Goal: Task Accomplishment & Management: Use online tool/utility

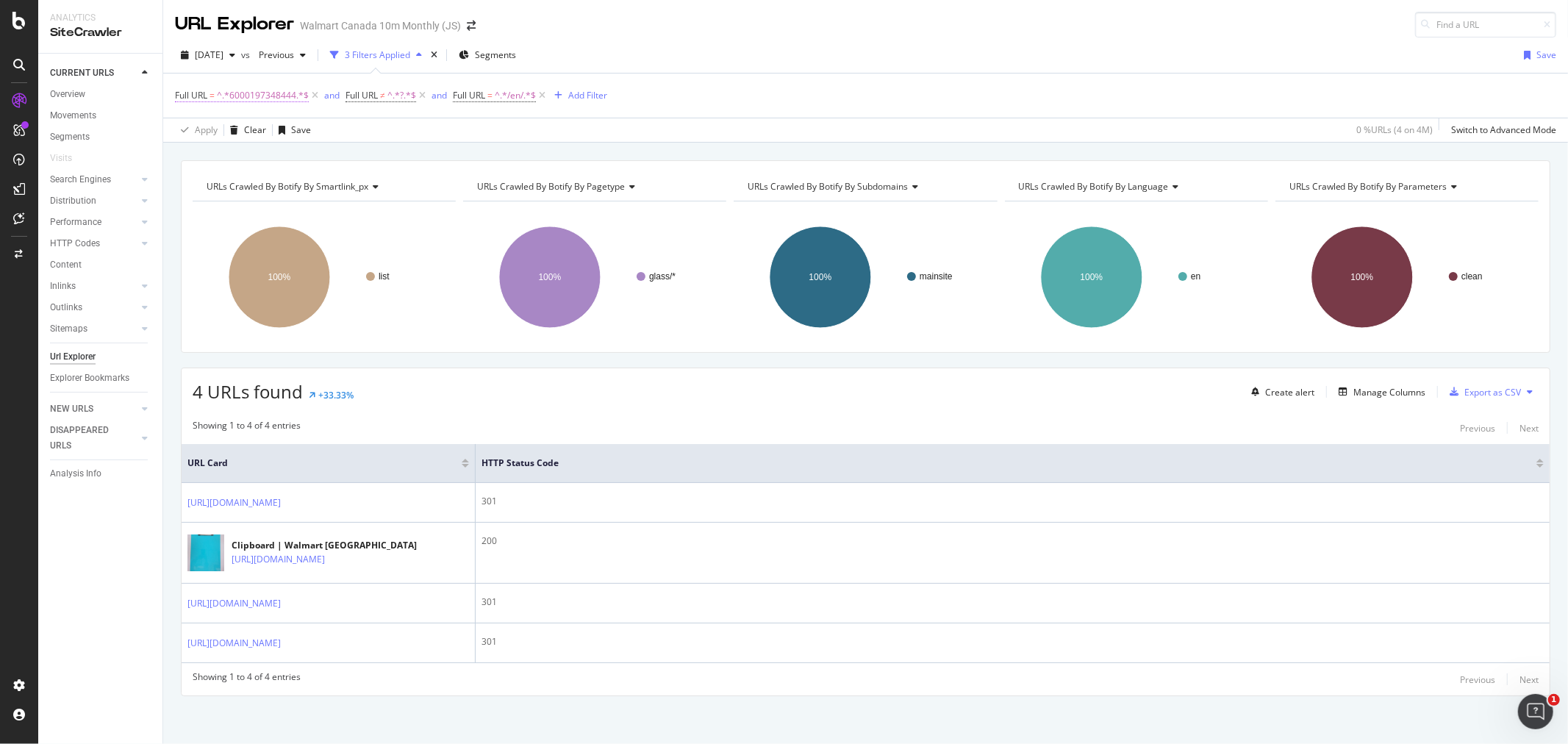
click at [283, 95] on span "^.*6000197348444.*$" at bounding box center [263, 95] width 92 height 20
click at [284, 160] on input "6000197348444" at bounding box center [257, 157] width 139 height 23
paste input "208097480"
type input "6000208097480"
click at [339, 195] on div "Contains 6000208097480 Cancel Add filter Apply" at bounding box center [268, 157] width 185 height 100
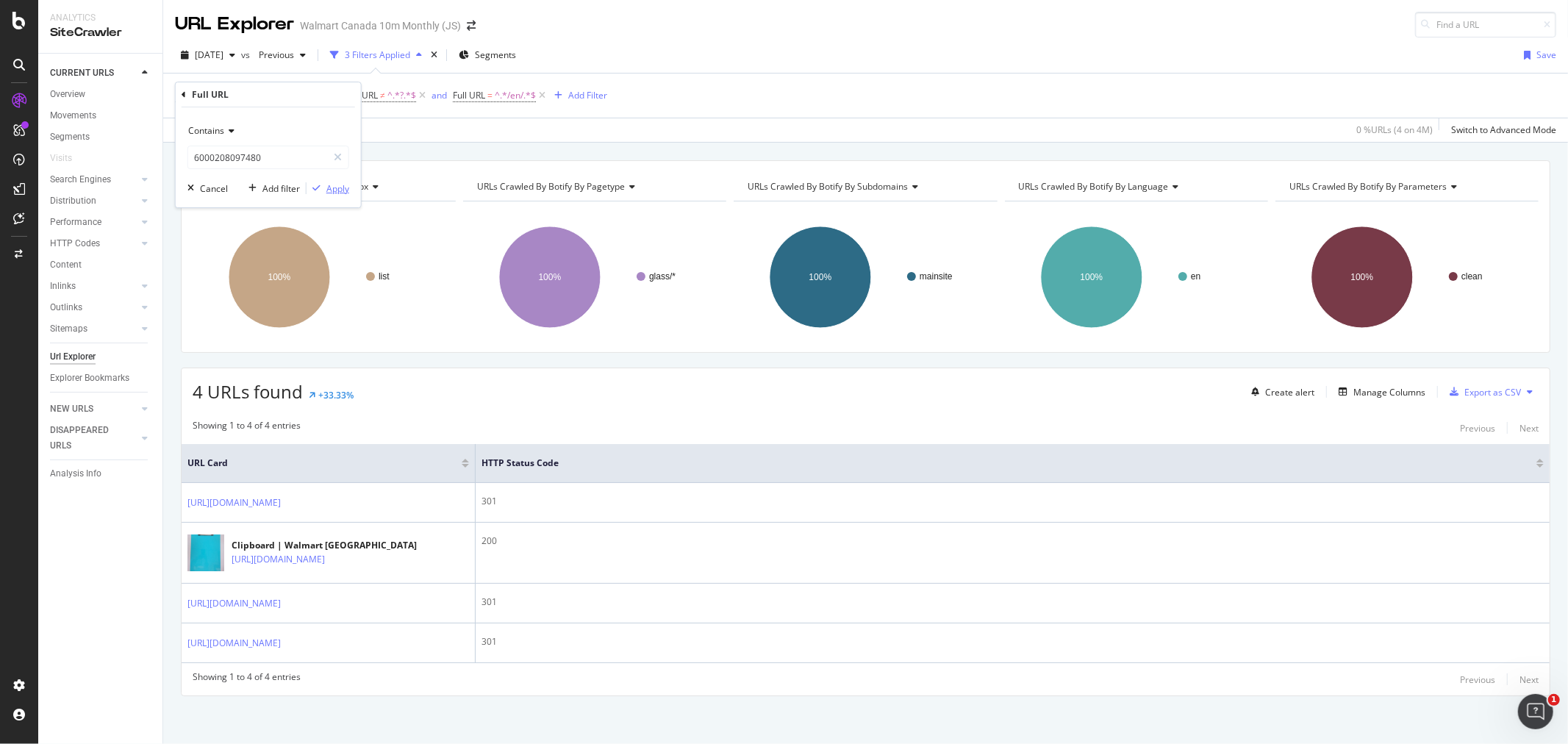
click at [339, 193] on div "Apply" at bounding box center [338, 189] width 23 height 13
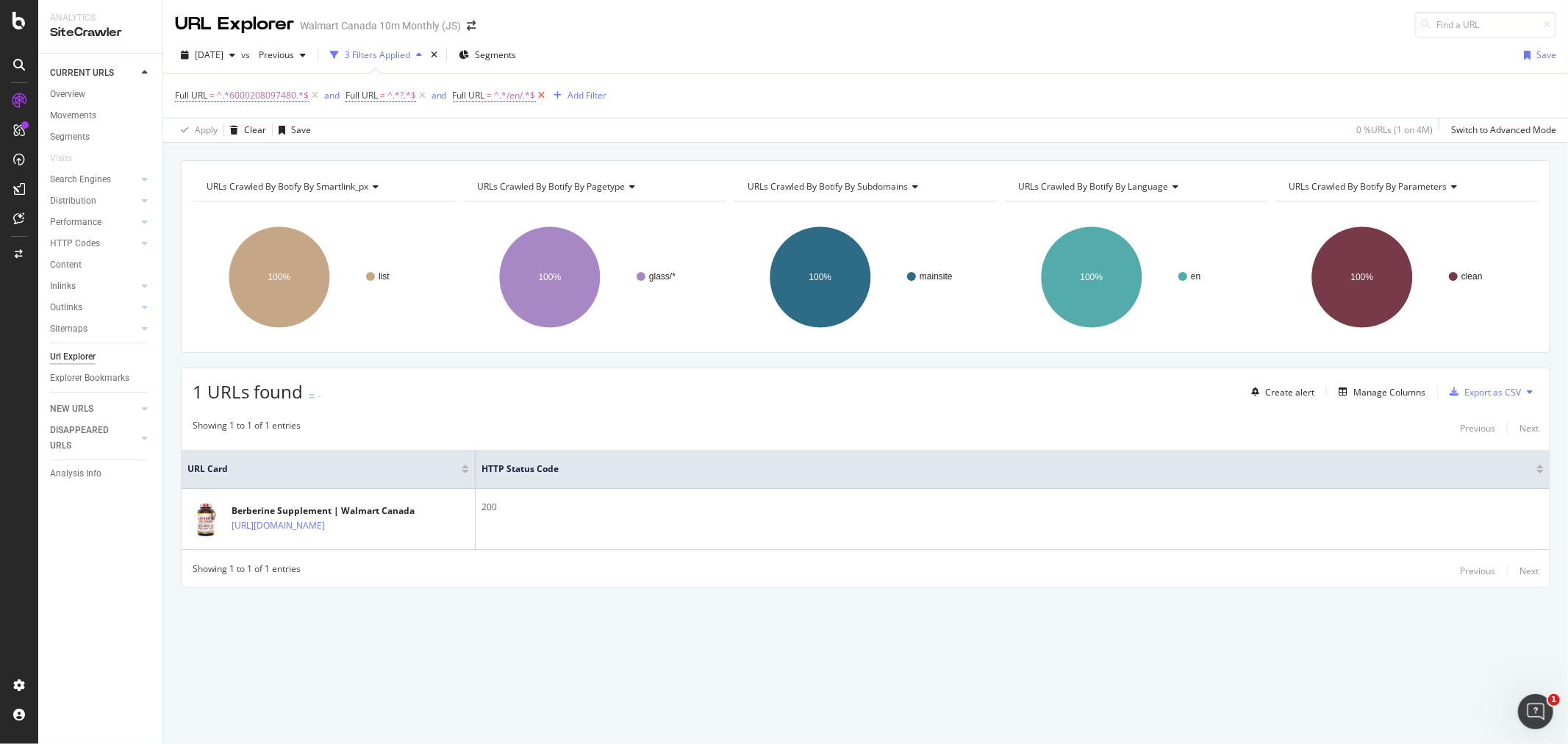
click at [540, 93] on icon at bounding box center [542, 95] width 13 height 15
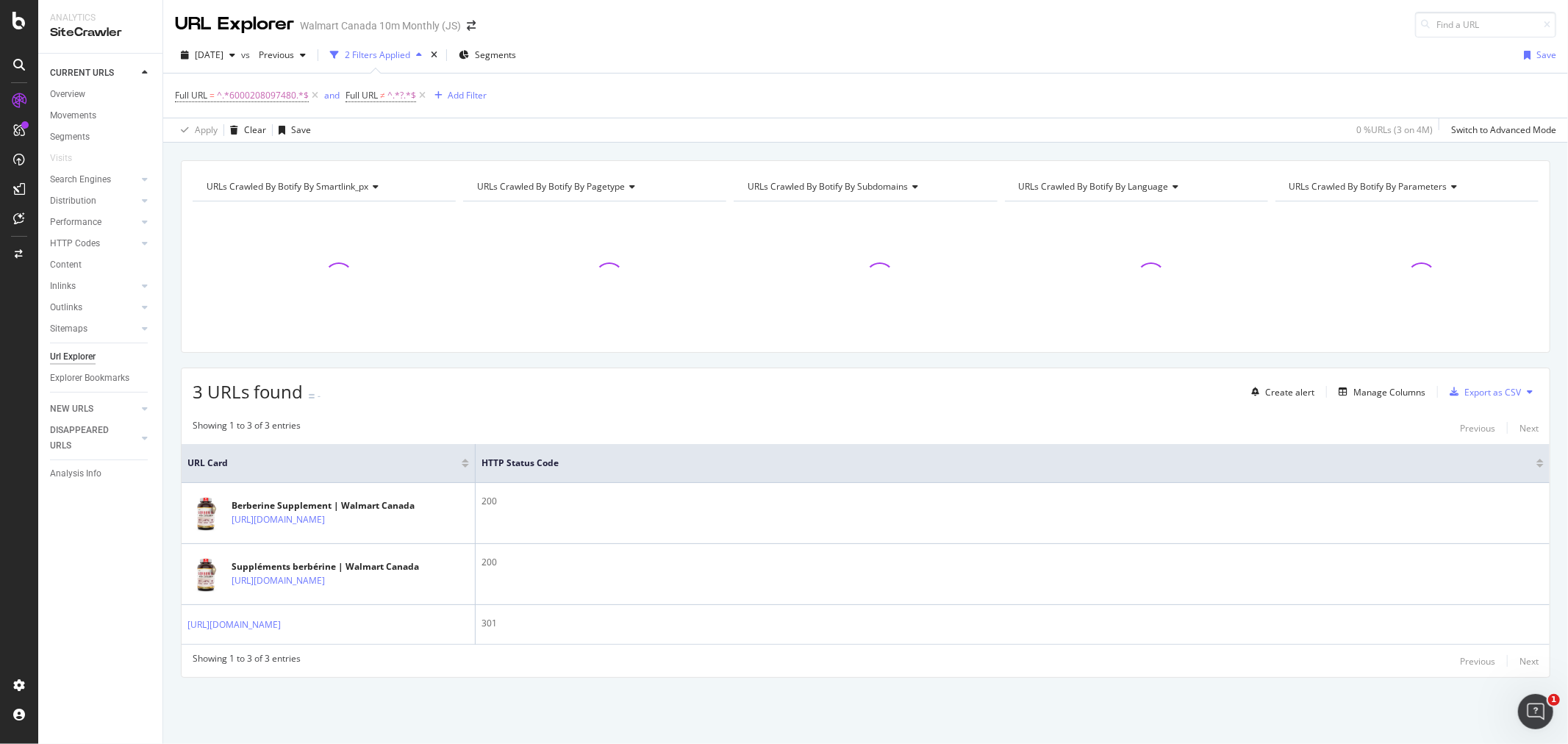
scroll to position [116, 0]
